Goal: Find specific page/section: Find specific page/section

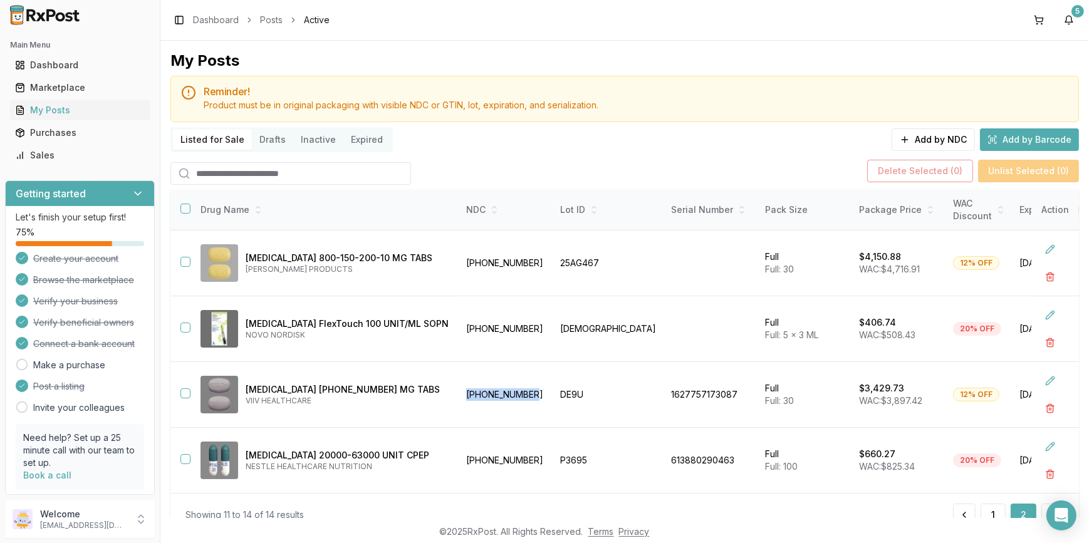
scroll to position [45, 0]
click at [35, 152] on div "Sales" at bounding box center [80, 155] width 130 height 13
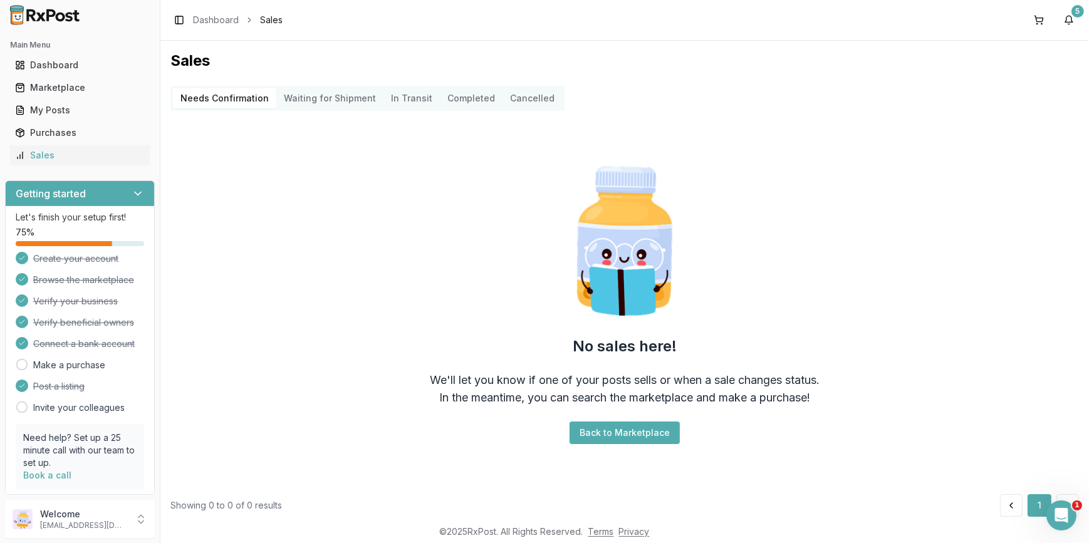
click at [299, 95] on Shipment "Waiting for Shipment" at bounding box center [329, 98] width 107 height 20
